Goal: Task Accomplishment & Management: Manage account settings

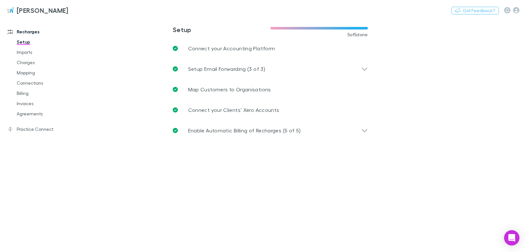
click at [36, 116] on link "Agreements" at bounding box center [47, 114] width 74 height 10
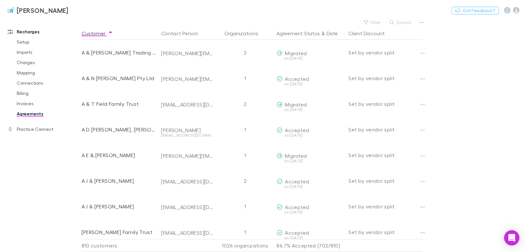
click at [377, 23] on button "Filter" at bounding box center [373, 23] width 24 height 8
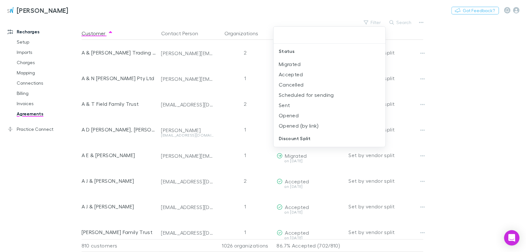
click at [283, 104] on li "Sent" at bounding box center [330, 105] width 112 height 10
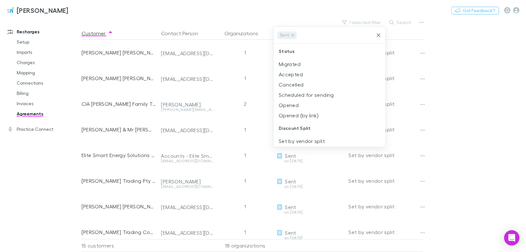
click at [284, 114] on li "Opened (by link)" at bounding box center [330, 115] width 112 height 10
click at [286, 106] on li "Opened" at bounding box center [330, 105] width 112 height 10
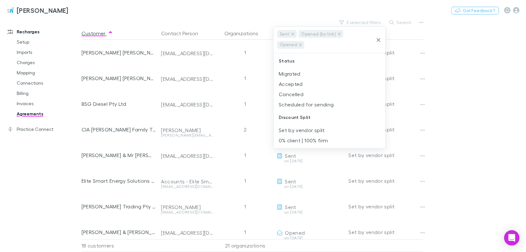
click at [456, 52] on div at bounding box center [263, 126] width 526 height 252
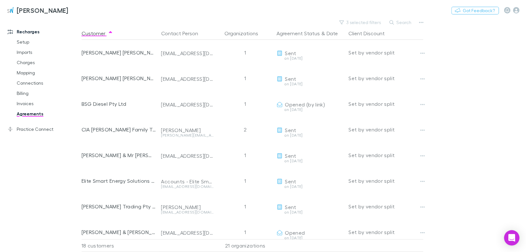
click at [0, 0] on button "Copy link" at bounding box center [0, 0] width 0 height 0
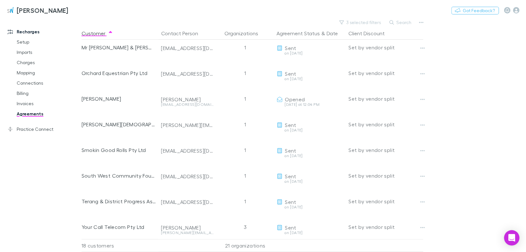
scroll to position [266, 0]
click at [0, 0] on button "Copy link" at bounding box center [0, 0] width 0 height 0
